Goal: Task Accomplishment & Management: Complete application form

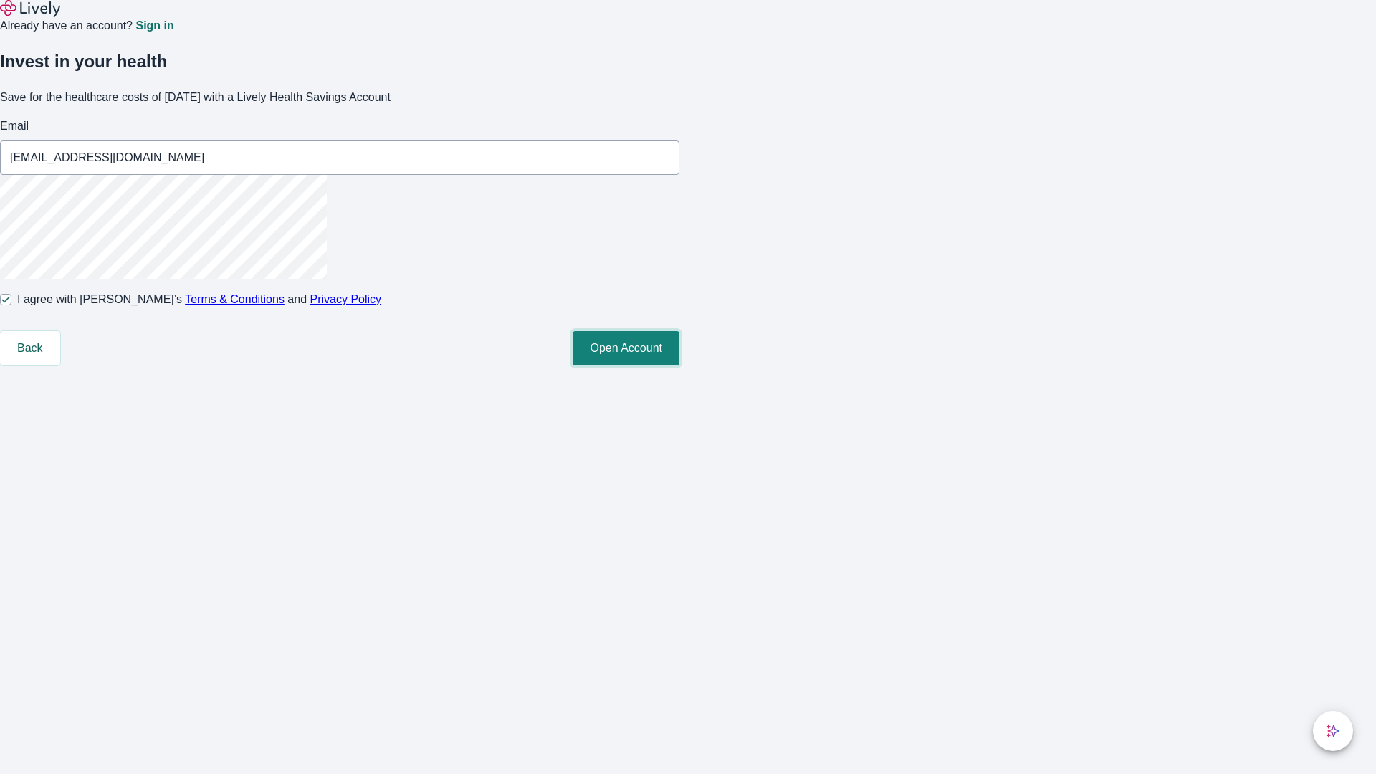
click at [679, 365] on button "Open Account" at bounding box center [626, 348] width 107 height 34
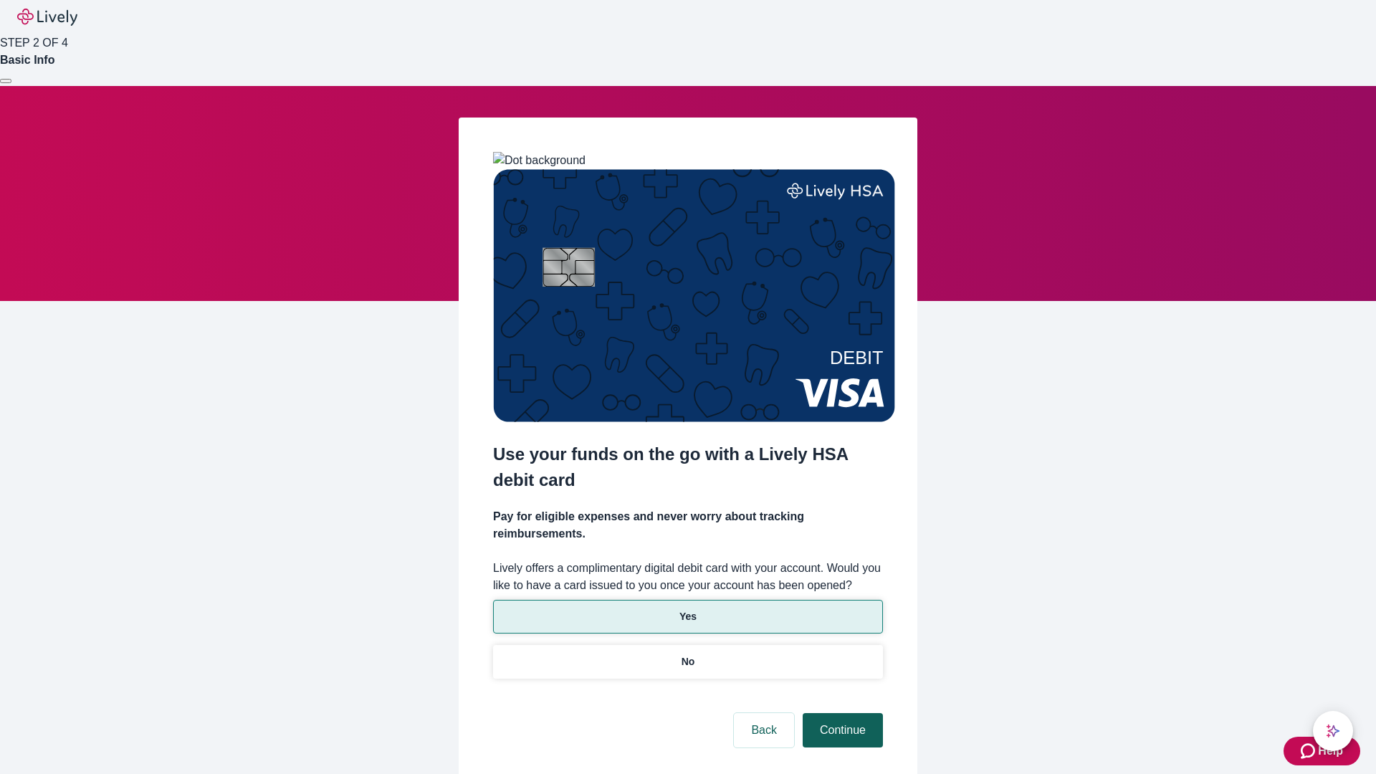
click at [687, 609] on p "Yes" at bounding box center [687, 616] width 17 height 15
click at [841, 713] on button "Continue" at bounding box center [843, 730] width 80 height 34
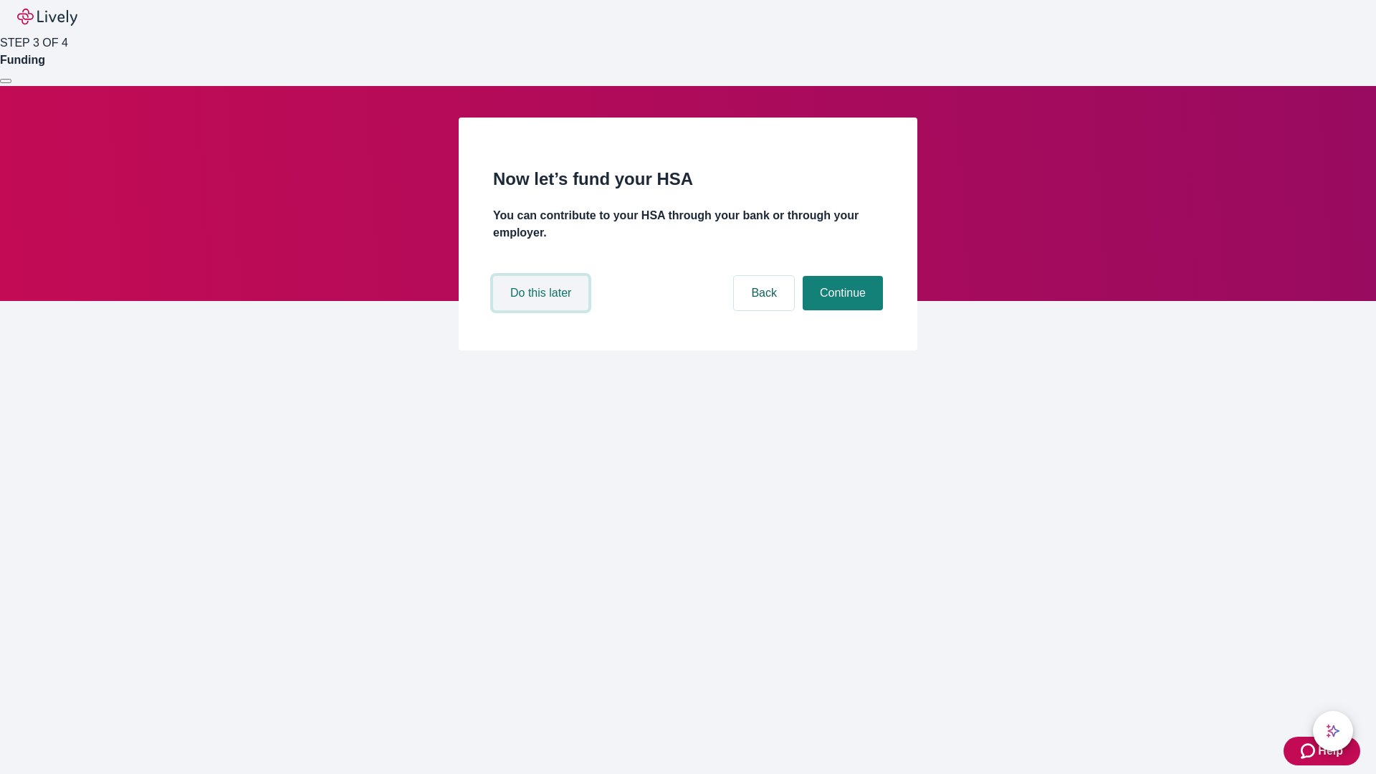
click at [543, 310] on button "Do this later" at bounding box center [540, 293] width 95 height 34
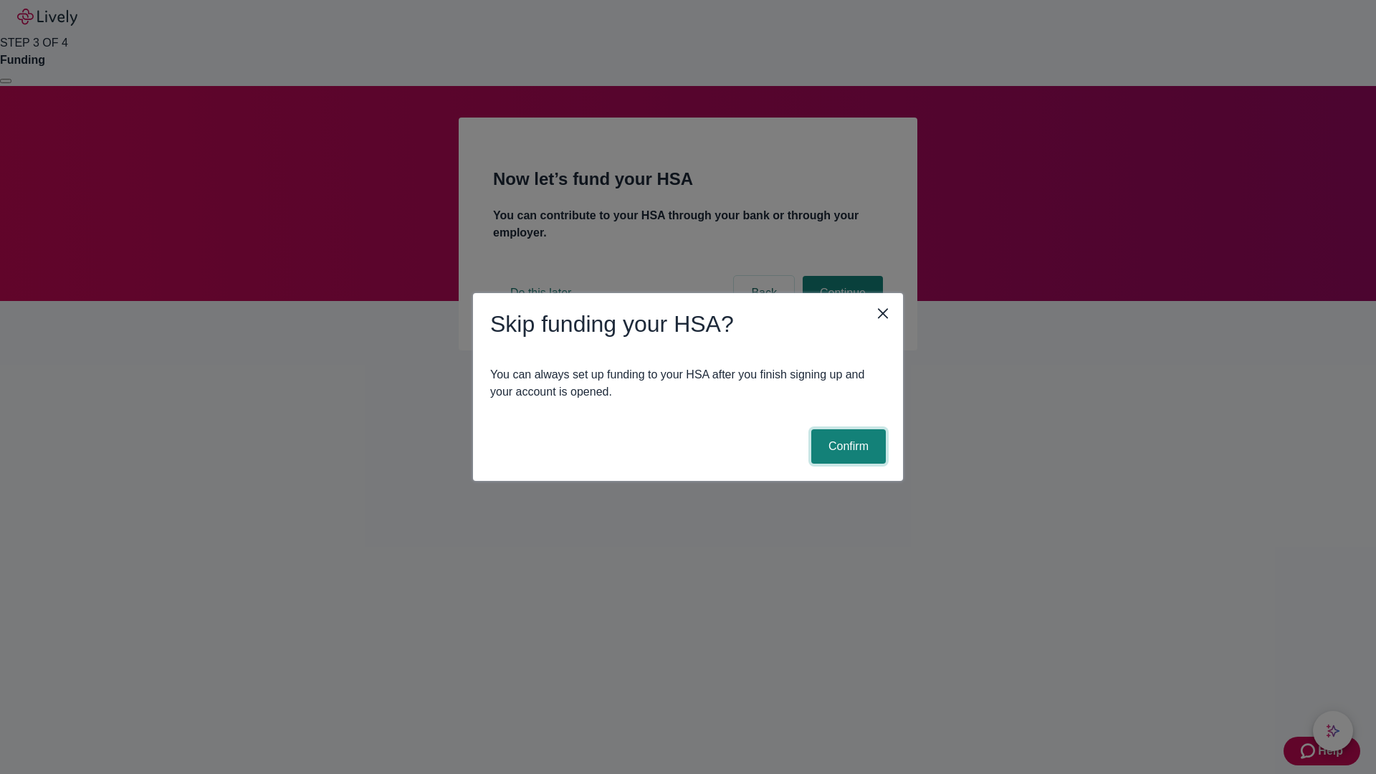
click at [846, 446] on button "Confirm" at bounding box center [848, 446] width 75 height 34
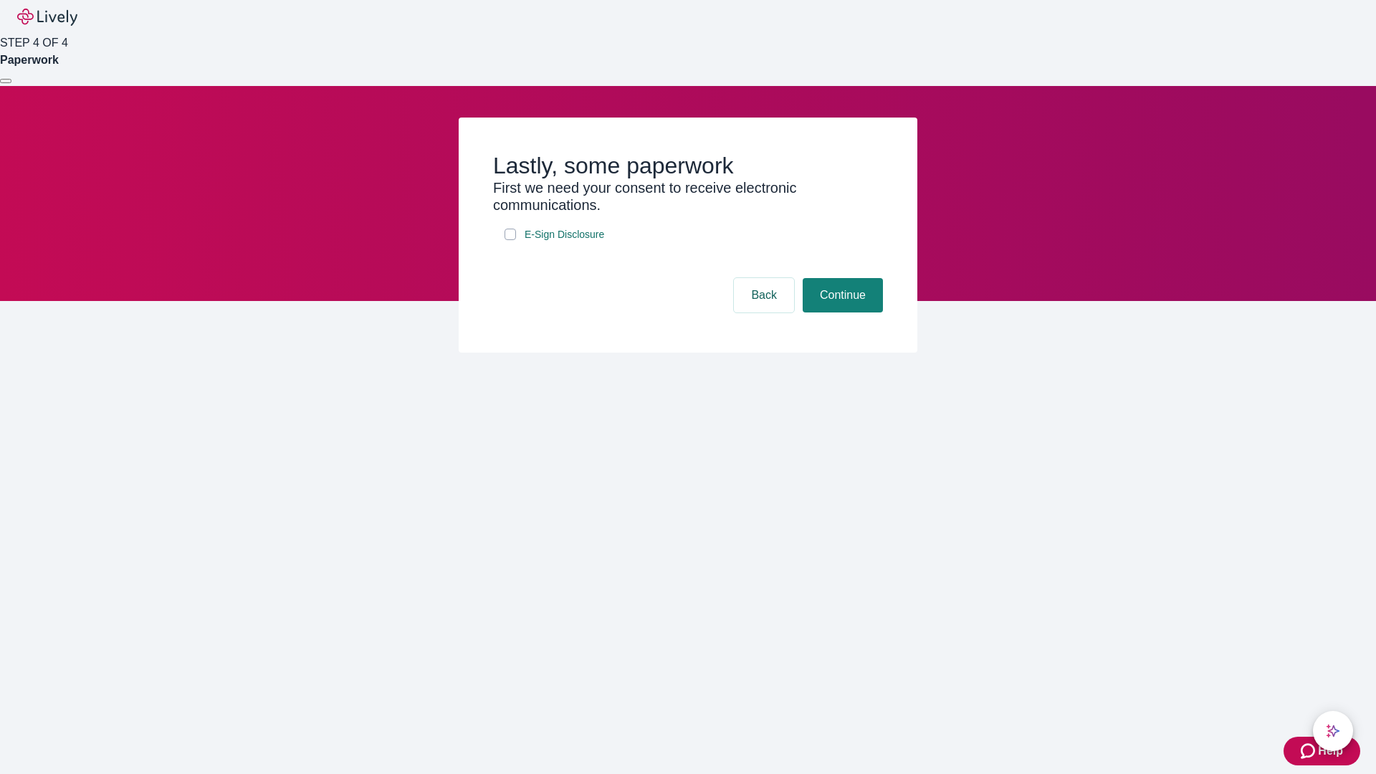
click at [510, 240] on input "E-Sign Disclosure" at bounding box center [510, 234] width 11 height 11
checkbox input "true"
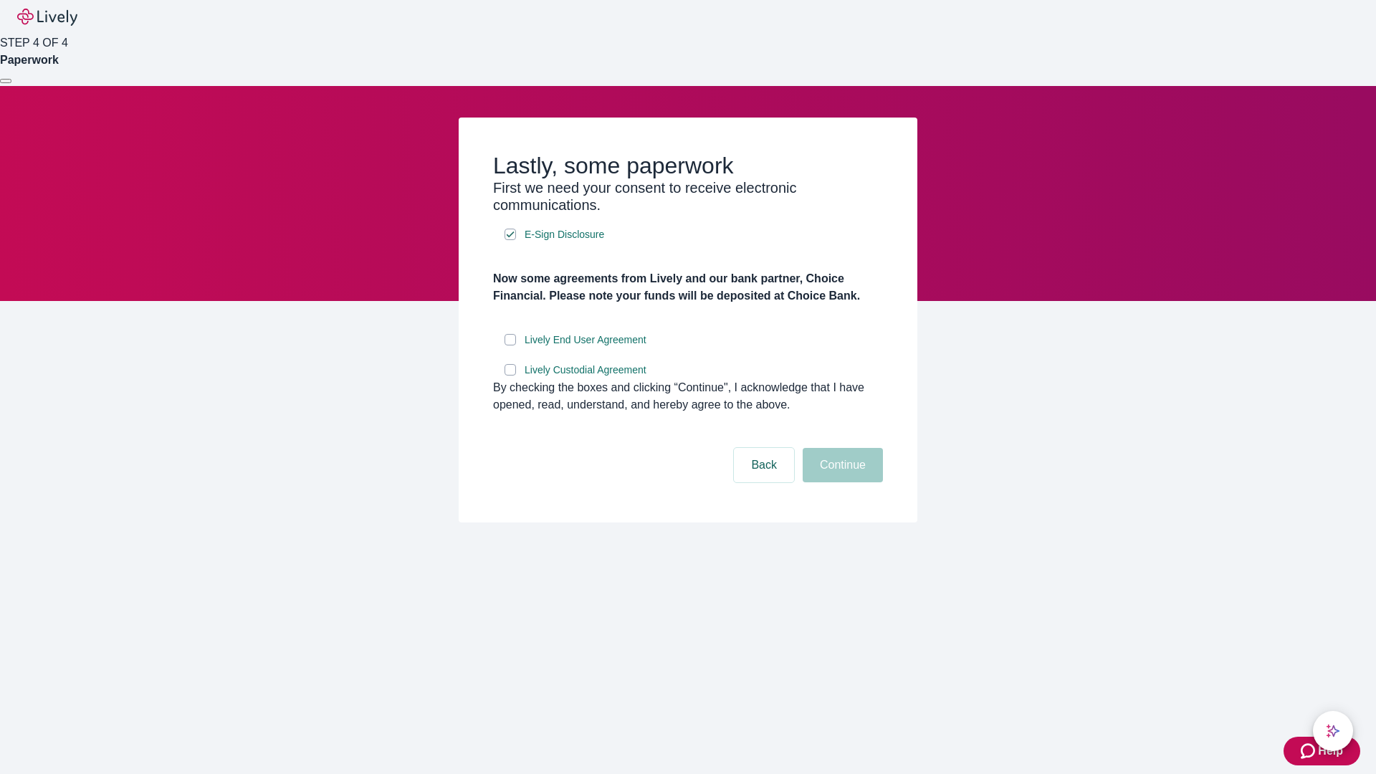
click at [510, 345] on input "Lively End User Agreement" at bounding box center [510, 339] width 11 height 11
checkbox input "true"
click at [510, 376] on input "Lively Custodial Agreement" at bounding box center [510, 369] width 11 height 11
checkbox input "true"
click at [841, 482] on button "Continue" at bounding box center [843, 465] width 80 height 34
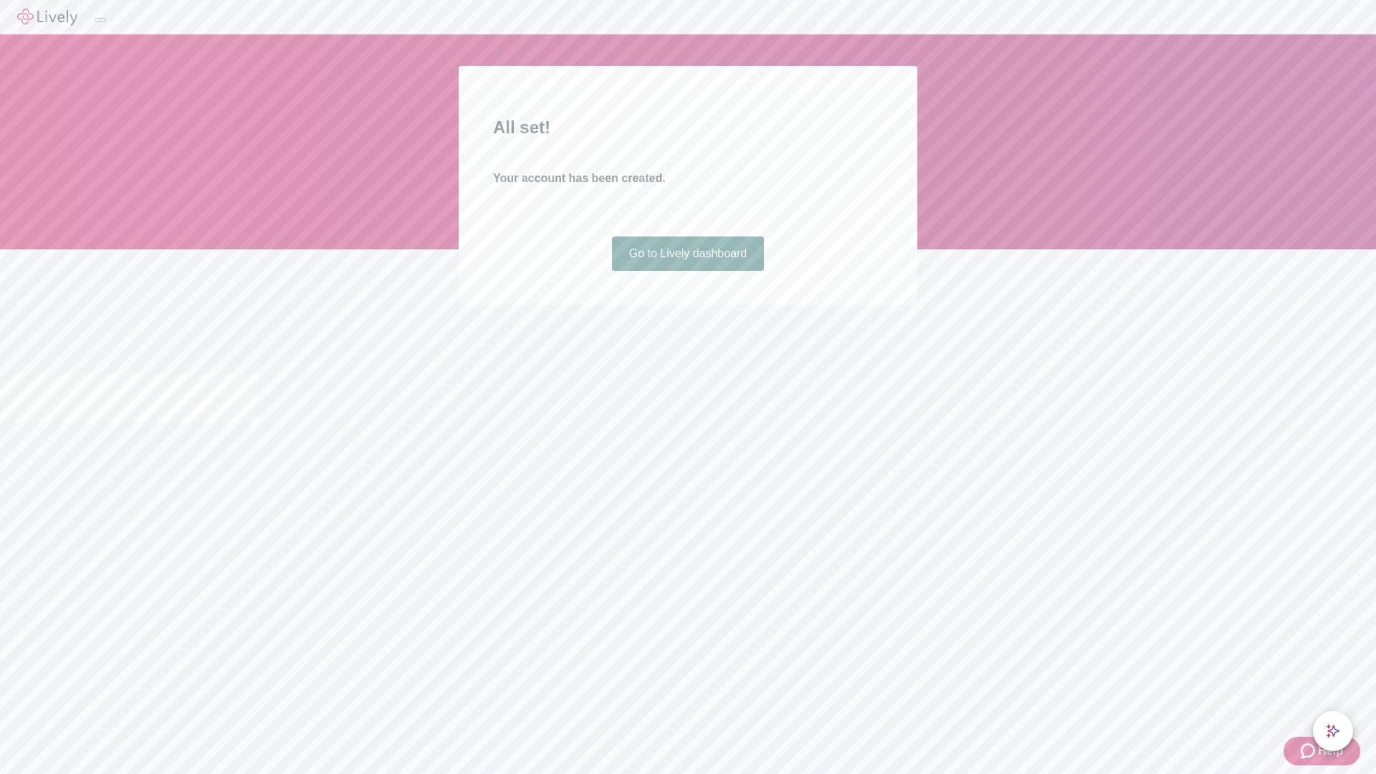
click at [687, 271] on link "Go to Lively dashboard" at bounding box center [688, 253] width 153 height 34
